Goal: Task Accomplishment & Management: Use online tool/utility

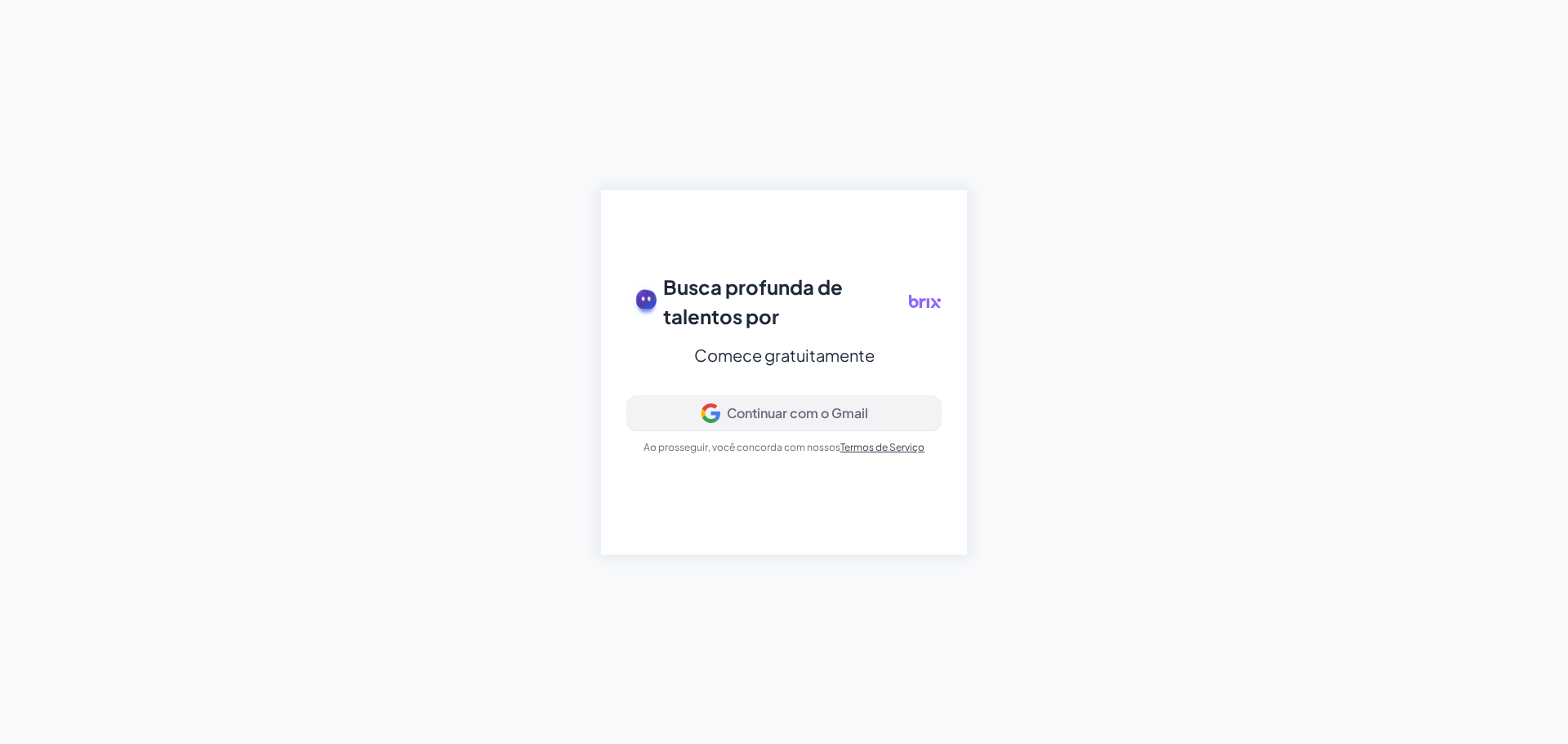
click at [777, 411] on font "Continuar com o Gmail" at bounding box center [797, 412] width 142 height 17
